Goal: Navigation & Orientation: Find specific page/section

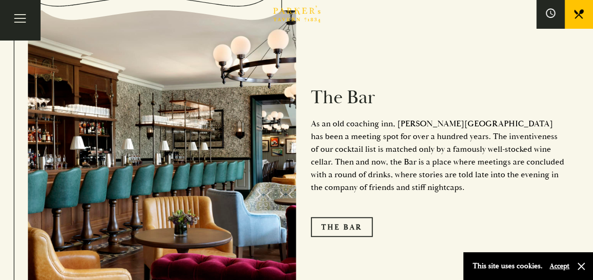
scroll to position [1114, 0]
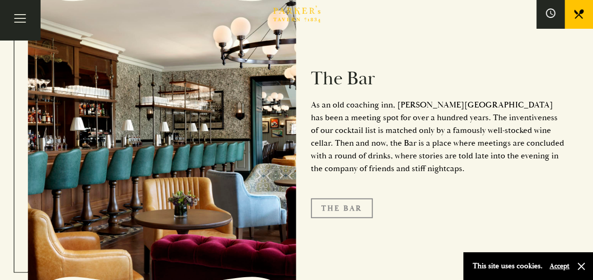
click at [331, 199] on link "The Bar" at bounding box center [342, 209] width 62 height 20
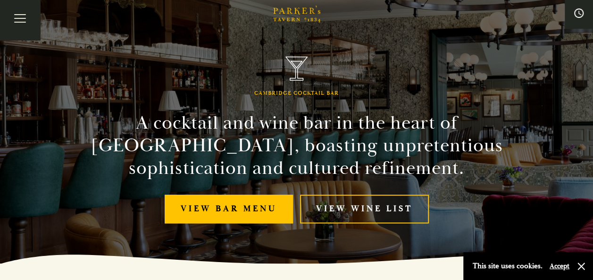
scroll to position [19, 0]
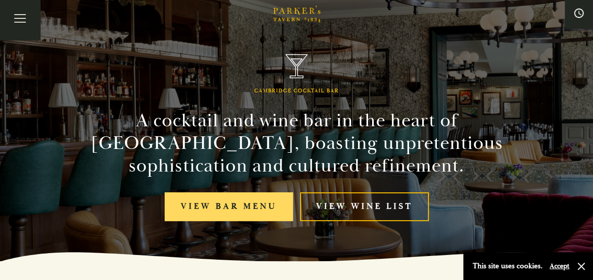
click at [232, 199] on link "View bar menu" at bounding box center [229, 207] width 128 height 29
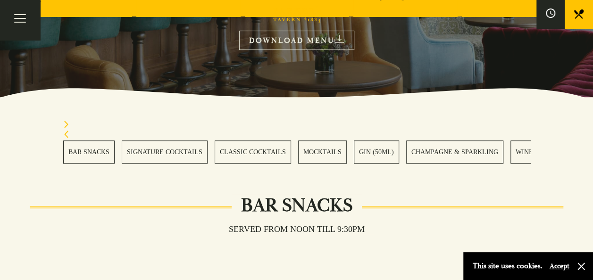
scroll to position [189, 0]
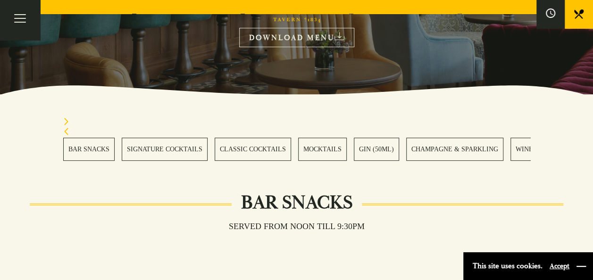
click at [580, 265] on button "button" at bounding box center [581, 266] width 9 height 9
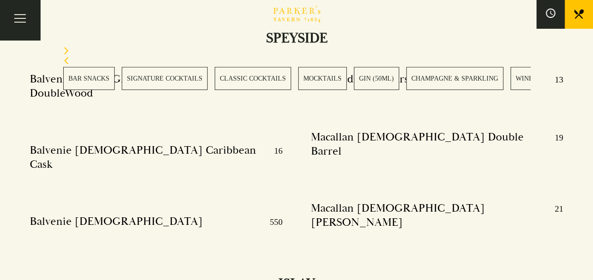
scroll to position [8625, 0]
